Goal: Information Seeking & Learning: Compare options

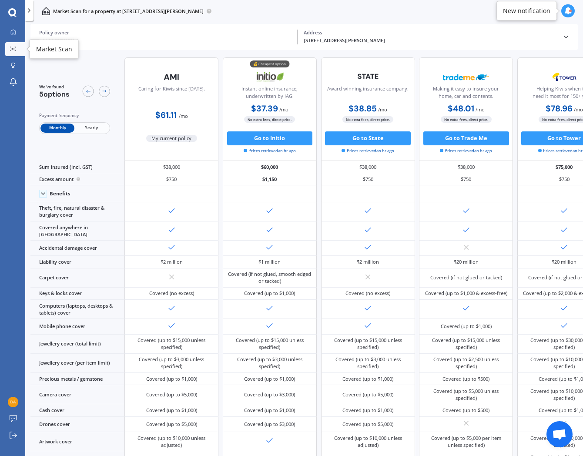
click at [12, 51] on div at bounding box center [13, 50] width 10 height 6
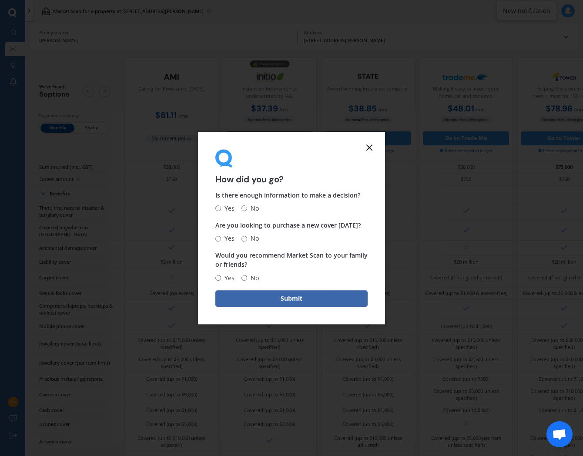
click at [366, 145] on icon at bounding box center [369, 147] width 10 height 10
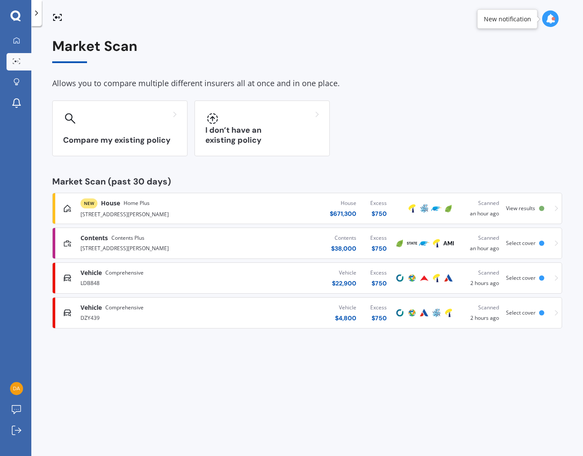
click at [184, 309] on div "Vehicle Comprehensive" at bounding box center [155, 307] width 148 height 9
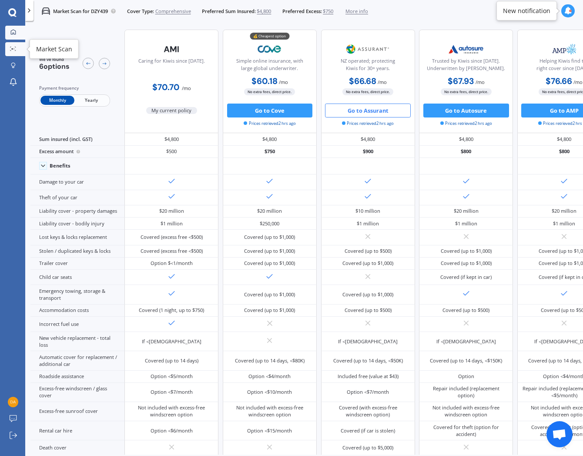
click at [9, 48] on div at bounding box center [13, 50] width 10 height 6
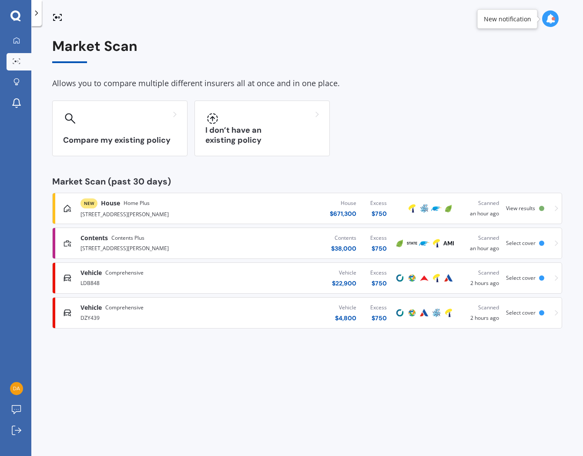
click at [231, 246] on div "Contents $ 38,000 Excess $ 750" at bounding box center [310, 243] width 165 height 26
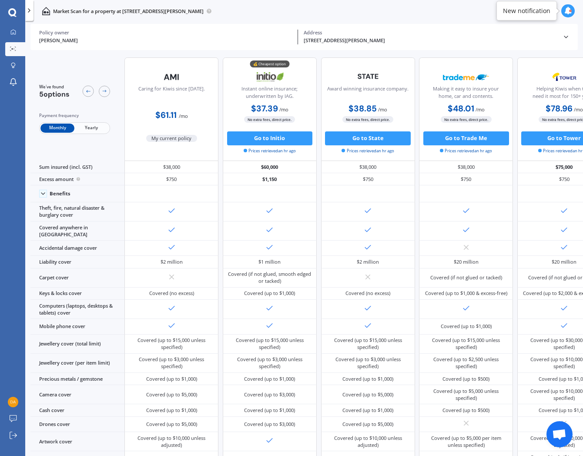
click at [91, 126] on span "Yearly" at bounding box center [91, 128] width 34 height 9
click at [14, 47] on icon at bounding box center [13, 49] width 6 height 4
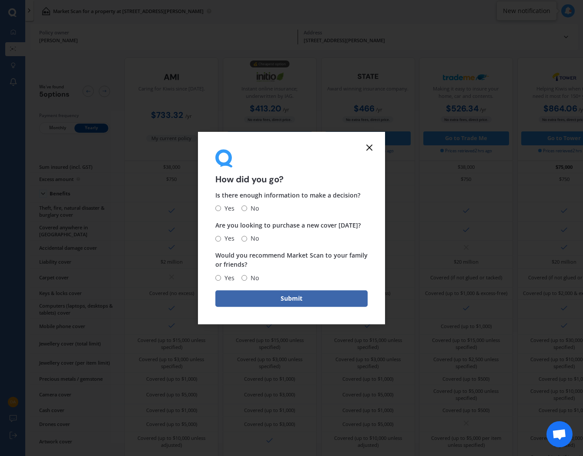
click at [370, 150] on icon at bounding box center [369, 147] width 10 height 10
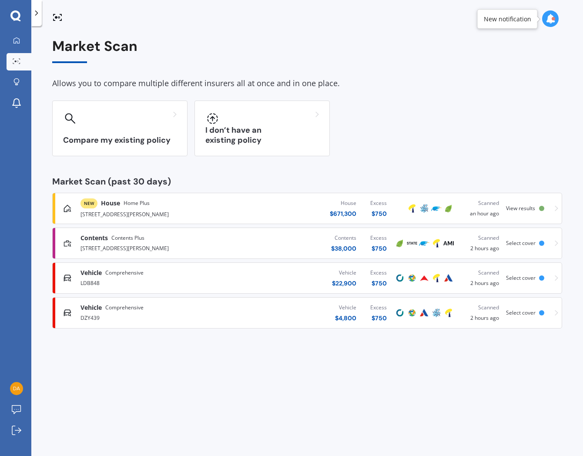
click at [264, 207] on div "House $ 671,300 Excess $ 750" at bounding box center [310, 208] width 165 height 26
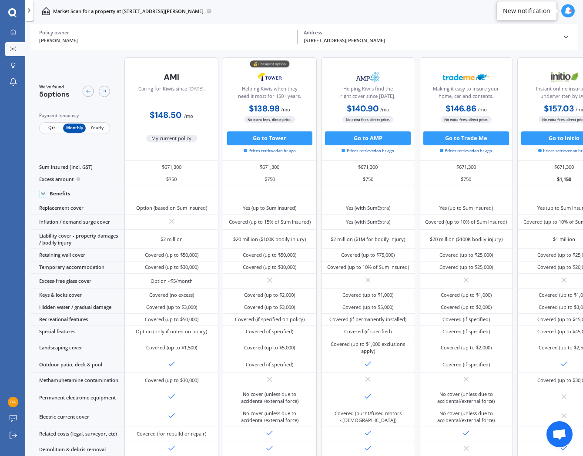
click at [96, 125] on span "Yearly" at bounding box center [97, 128] width 23 height 9
